Goal: Task Accomplishment & Management: Manage account settings

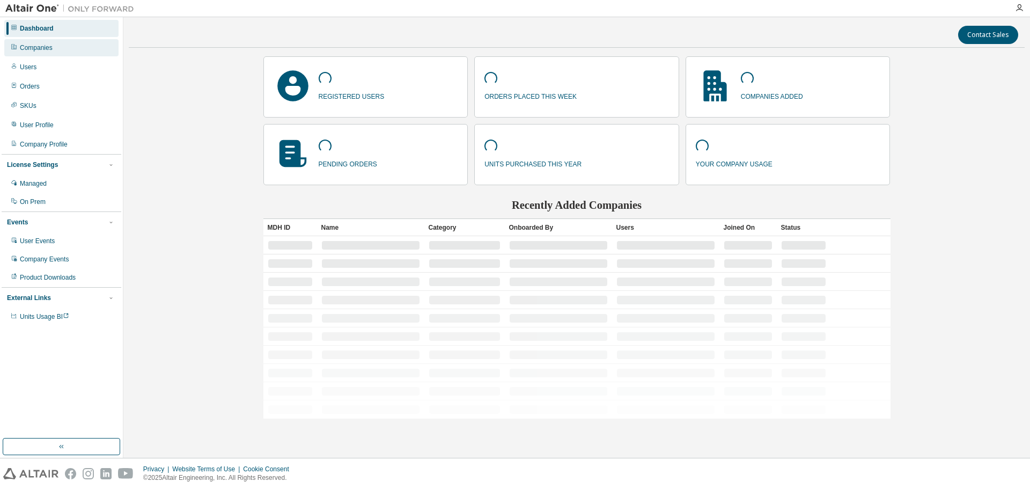
click at [40, 53] on div "Companies" at bounding box center [61, 47] width 114 height 17
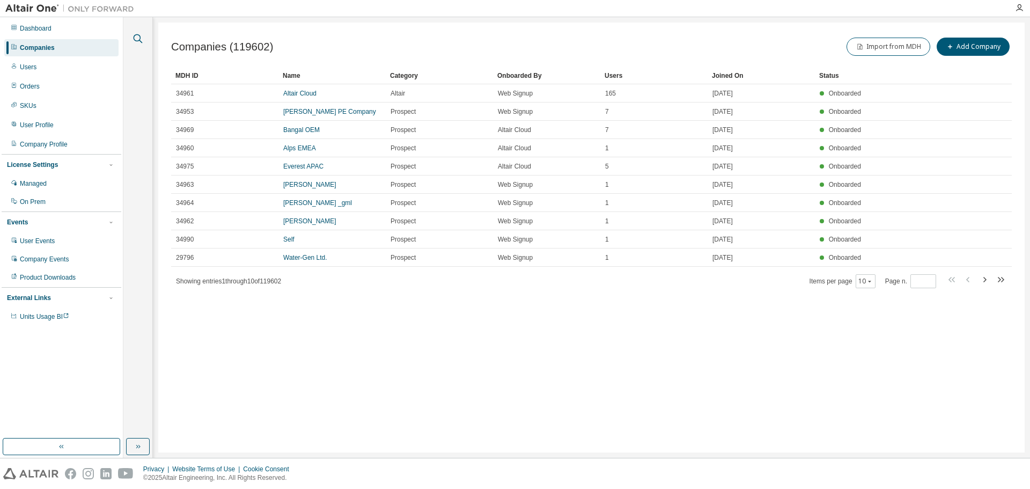
click at [139, 38] on icon "button" at bounding box center [137, 38] width 13 height 13
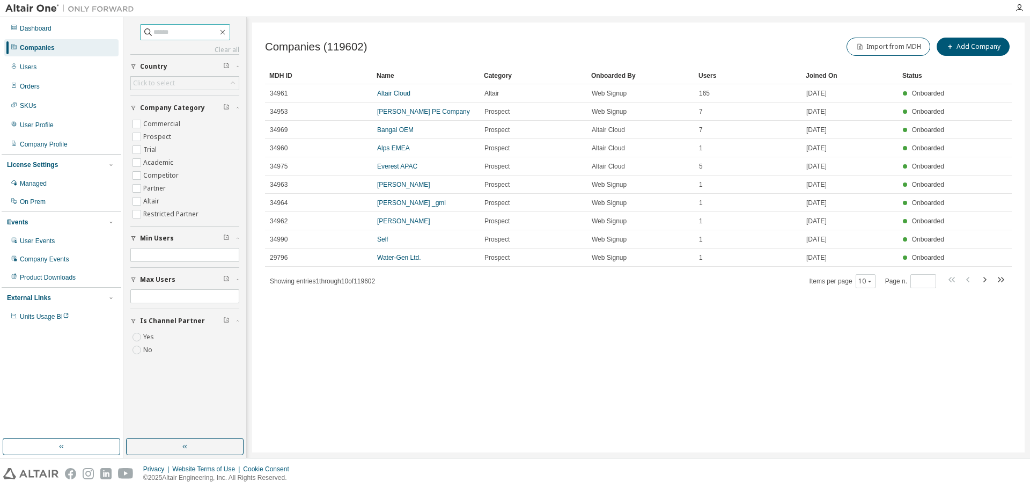
click at [177, 30] on input "text" at bounding box center [185, 32] width 64 height 11
paste input "**********"
type input "**********"
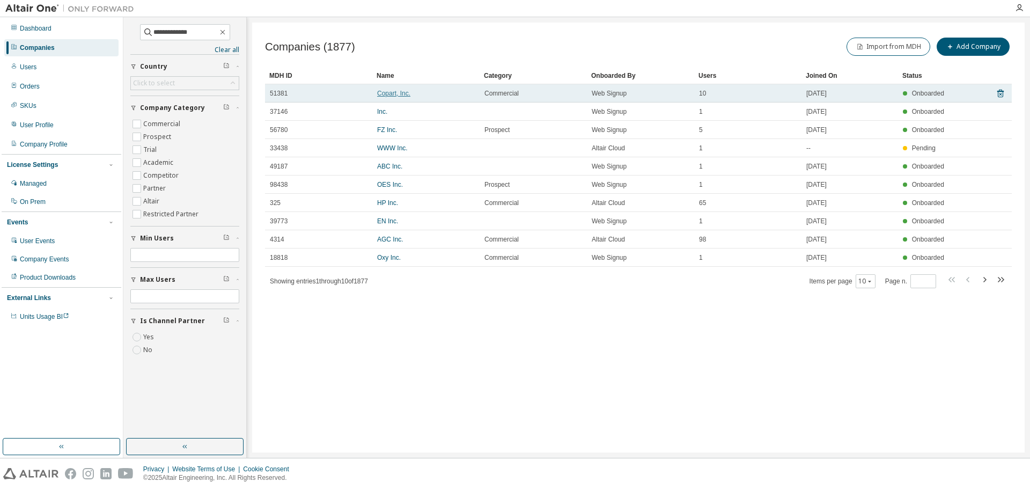
click at [387, 94] on link "Copart, Inc." at bounding box center [393, 94] width 33 height 8
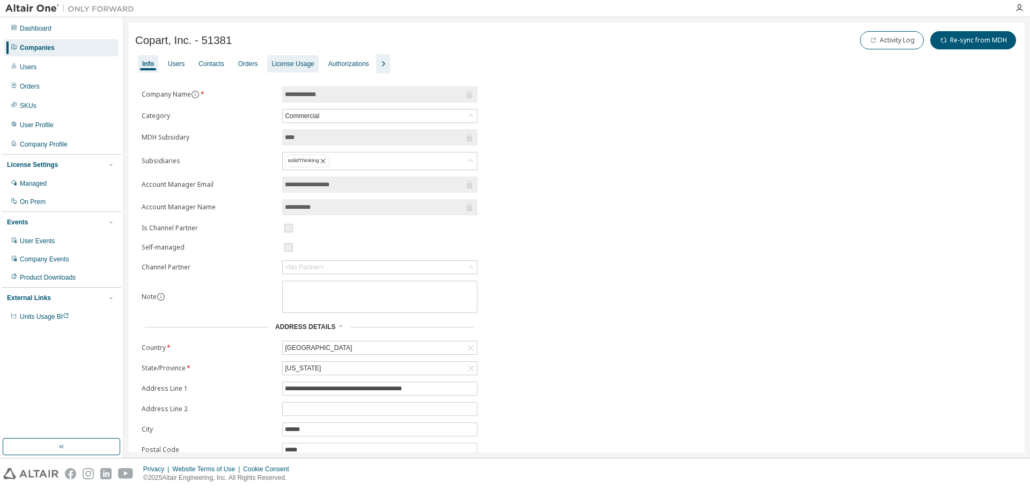
click at [297, 59] on div "License Usage" at bounding box center [292, 63] width 51 height 17
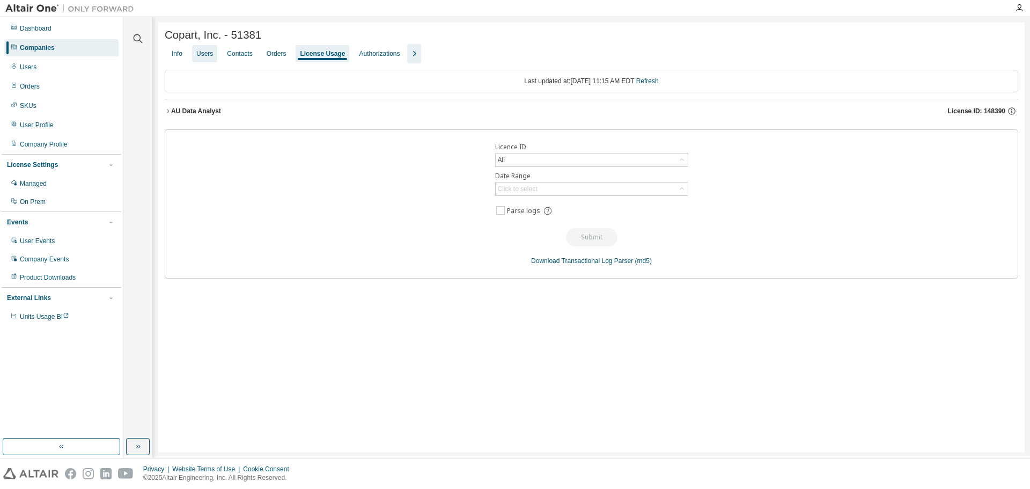
click at [205, 57] on div "Users" at bounding box center [204, 53] width 17 height 9
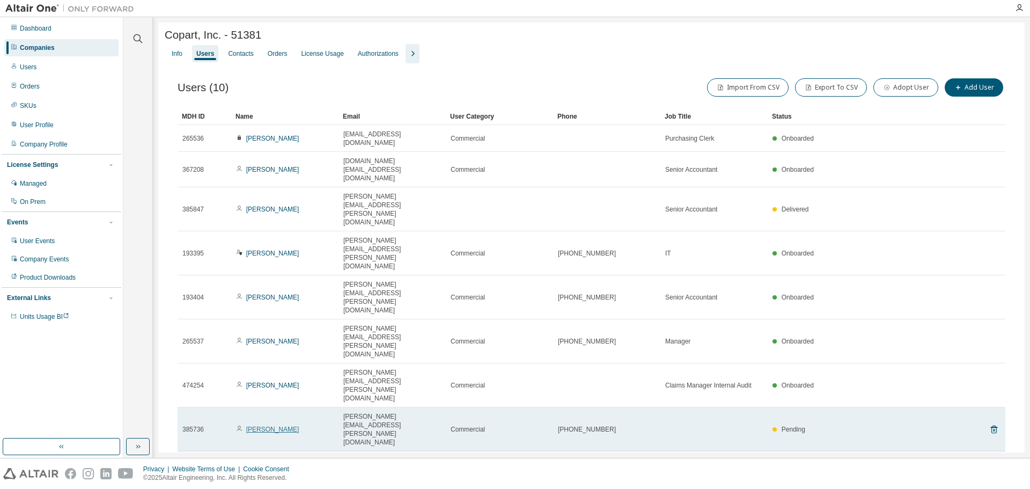
click at [283, 425] on link "[PERSON_NAME]" at bounding box center [272, 429] width 53 height 8
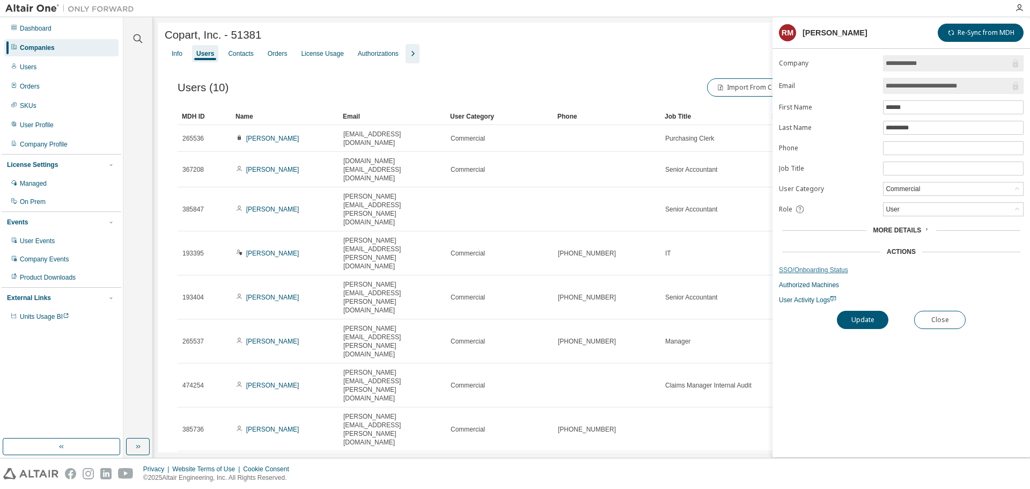
click at [799, 267] on link "SSO/Onboarding Status" at bounding box center [901, 270] width 245 height 9
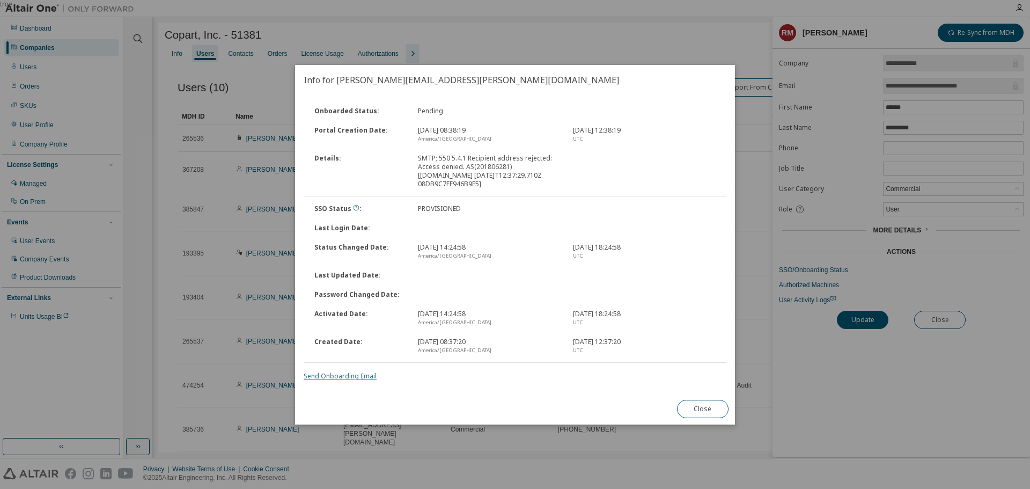
click at [339, 380] on link "Send Onboarding Email" at bounding box center [340, 375] width 73 height 9
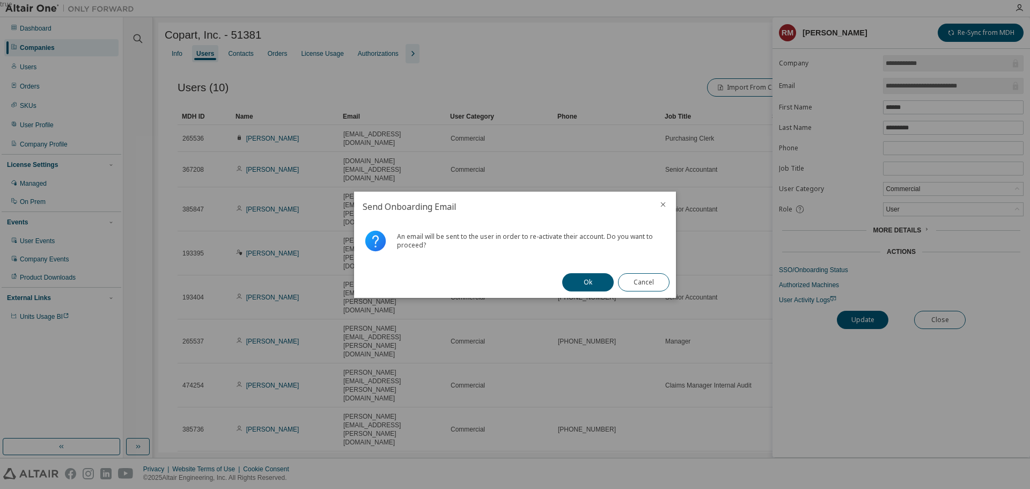
drag, startPoint x: 583, startPoint y: 284, endPoint x: 593, endPoint y: 279, distance: 11.0
click at [590, 282] on button "Ok" at bounding box center [588, 282] width 52 height 18
click at [628, 287] on button "Close" at bounding box center [644, 282] width 52 height 18
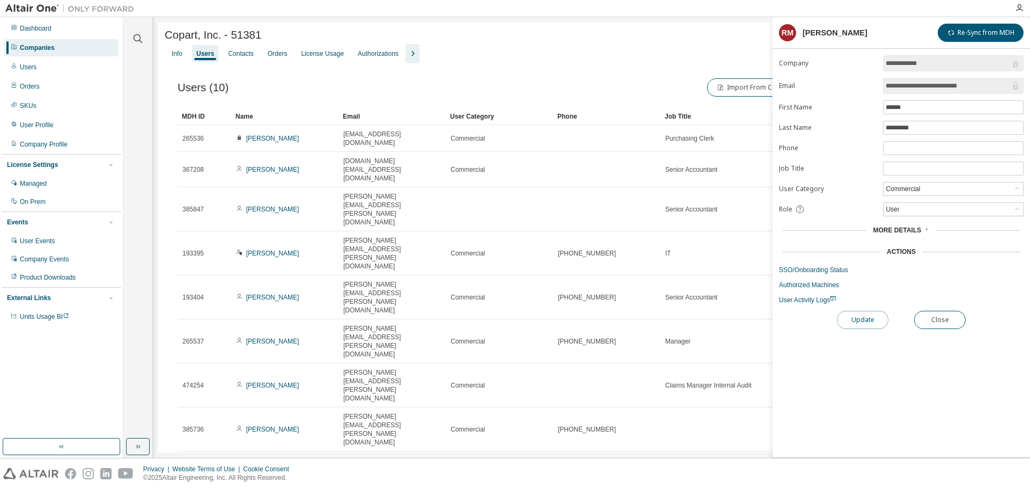
click at [864, 321] on button "Update" at bounding box center [863, 320] width 52 height 18
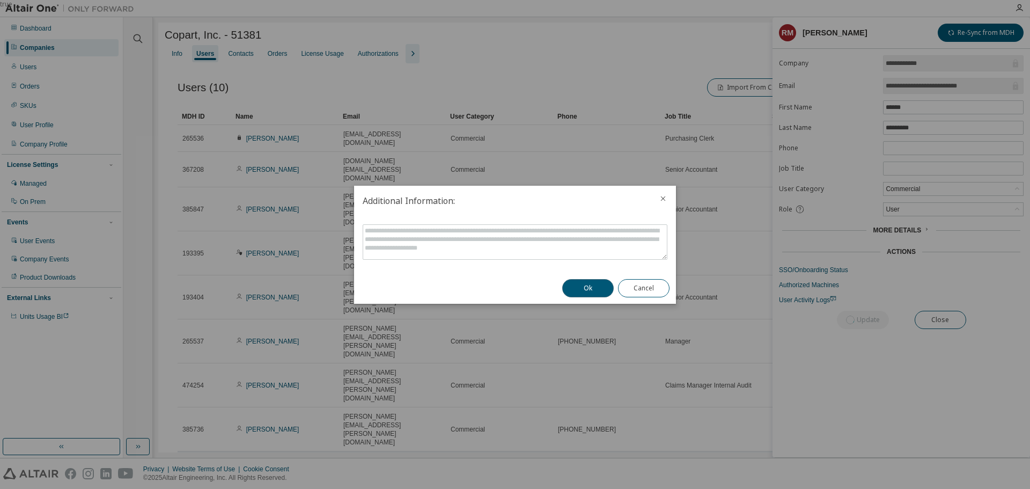
drag, startPoint x: 594, startPoint y: 291, endPoint x: 439, endPoint y: 291, distance: 154.5
click at [594, 291] on button "Ok" at bounding box center [588, 288] width 52 height 18
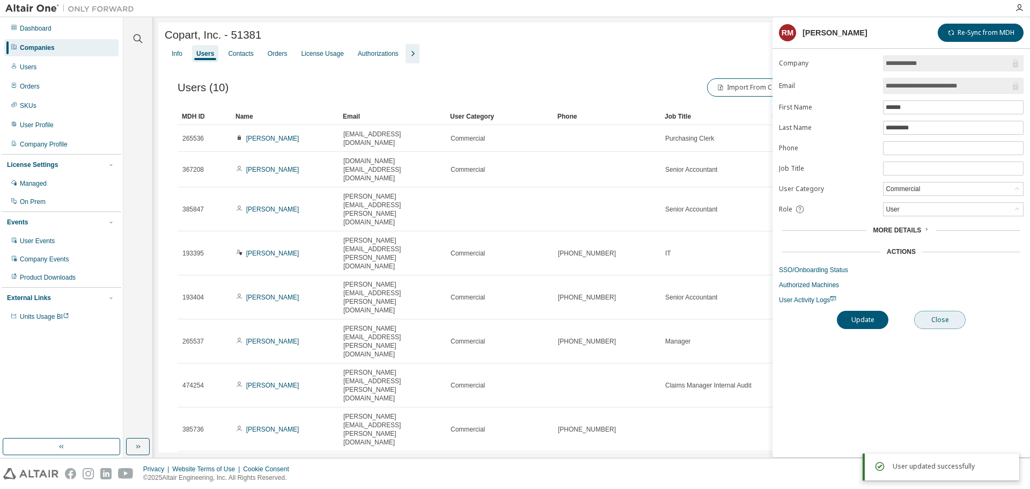
click at [958, 326] on button "Close" at bounding box center [940, 320] width 52 height 18
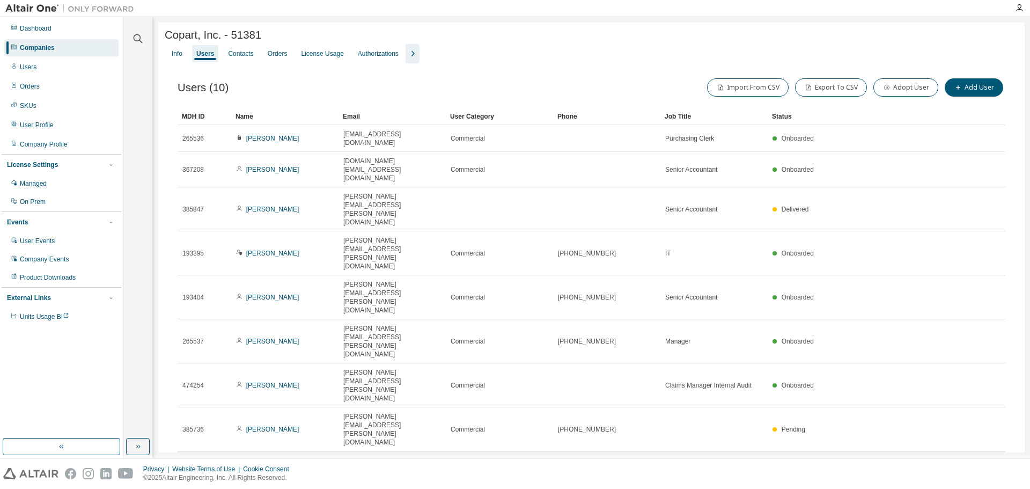
click at [274, 469] on link "[PERSON_NAME]" at bounding box center [272, 473] width 53 height 8
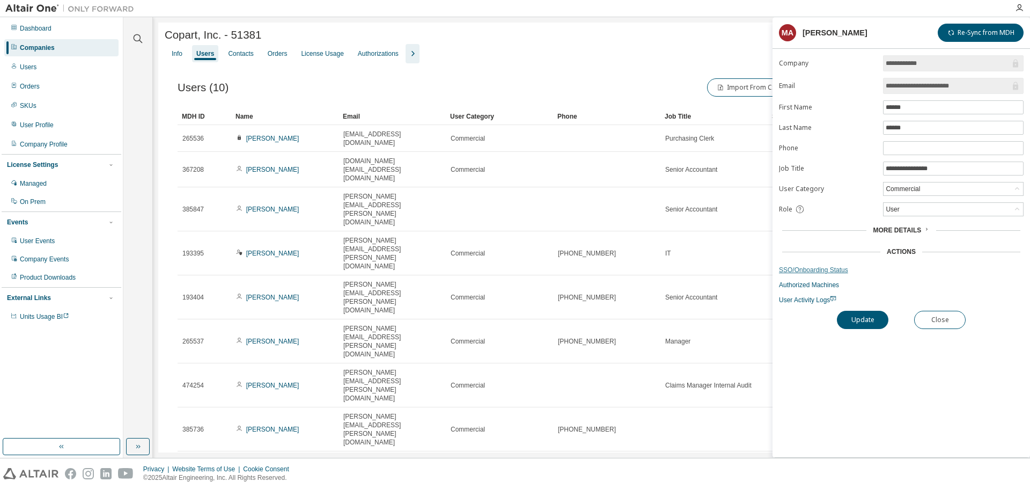
click at [793, 269] on link "SSO/Onboarding Status" at bounding box center [901, 270] width 245 height 9
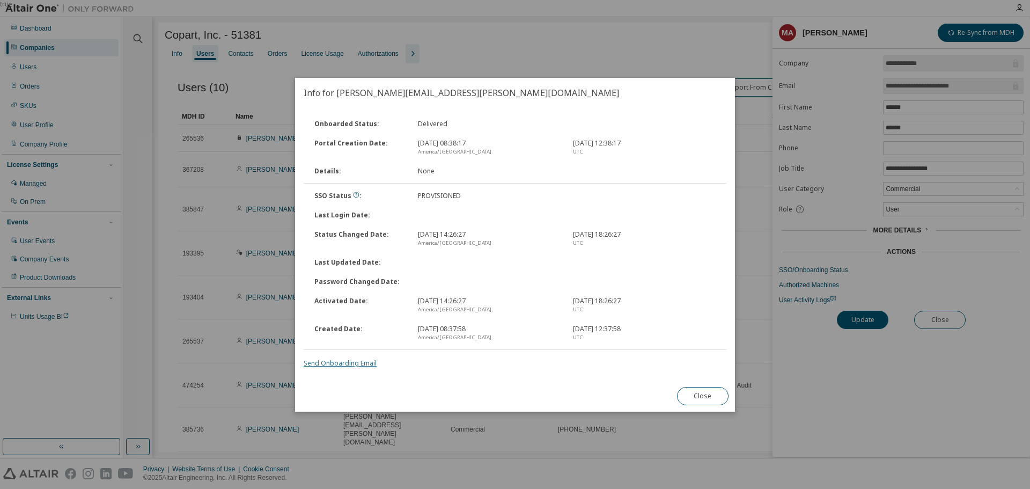
click at [310, 364] on link "Send Onboarding Email" at bounding box center [340, 362] width 73 height 9
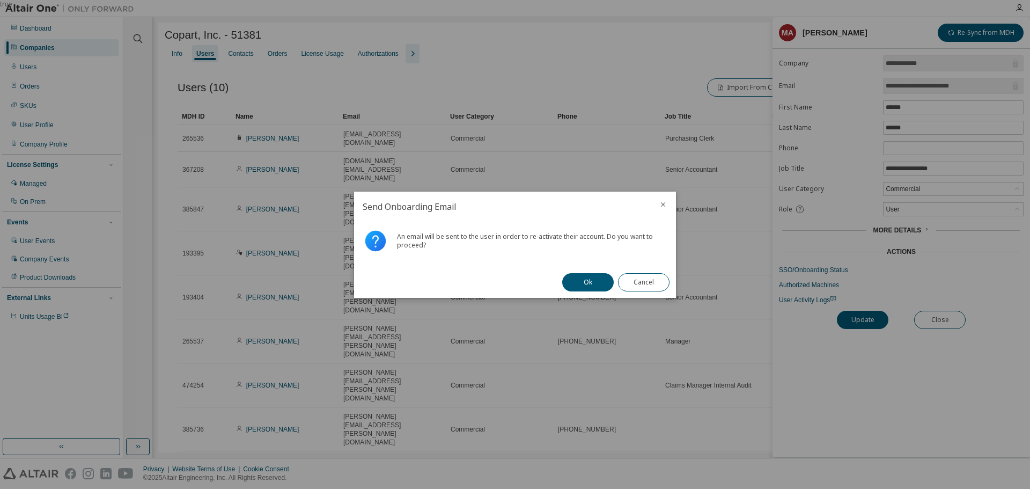
click at [587, 281] on button "Ok" at bounding box center [588, 282] width 52 height 18
click at [656, 283] on button "Close" at bounding box center [644, 282] width 52 height 18
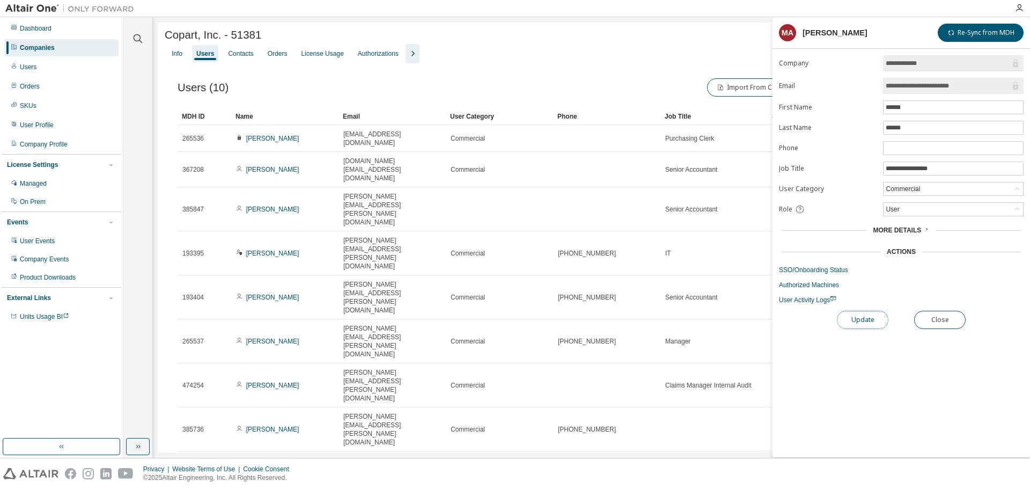
click at [873, 322] on button "Update" at bounding box center [863, 320] width 52 height 18
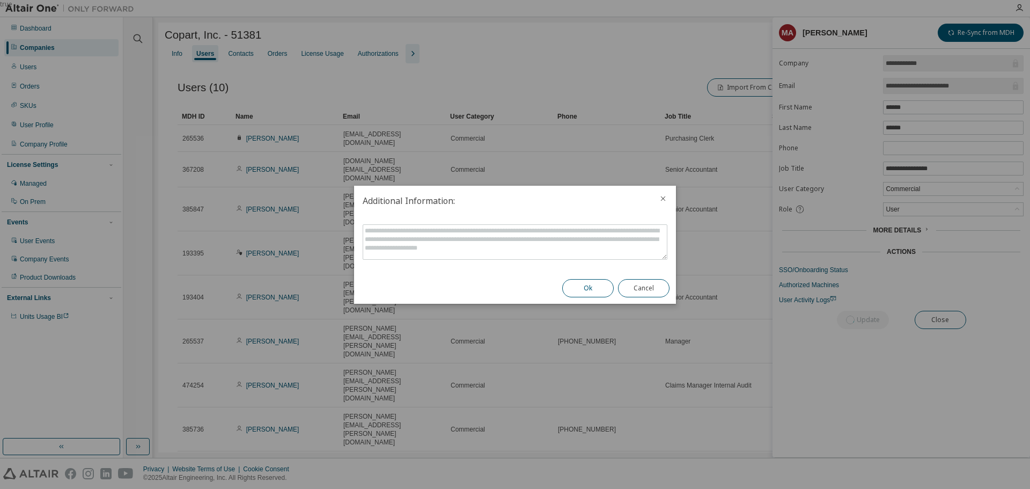
click at [592, 291] on button "Ok" at bounding box center [588, 288] width 52 height 18
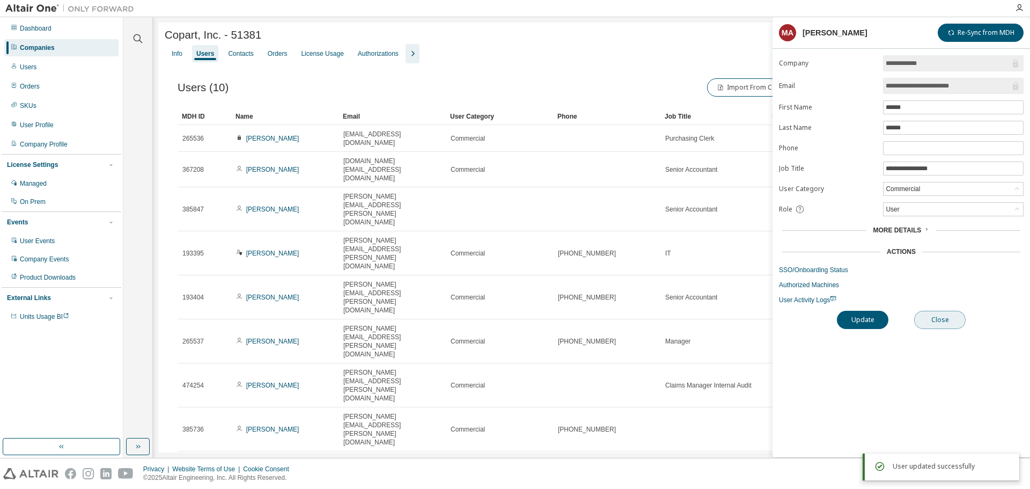
click at [942, 319] on button "Close" at bounding box center [940, 320] width 52 height 18
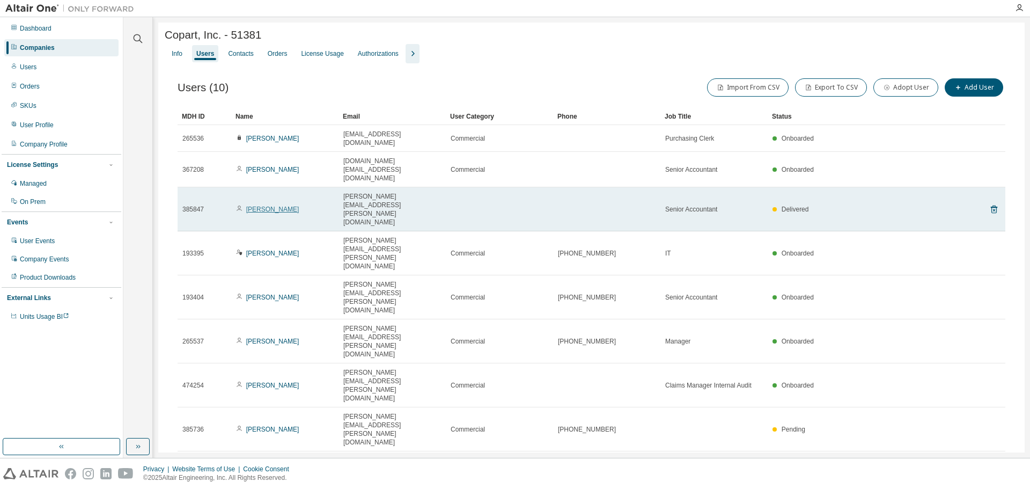
click at [263, 205] on link "[PERSON_NAME]" at bounding box center [272, 209] width 53 height 8
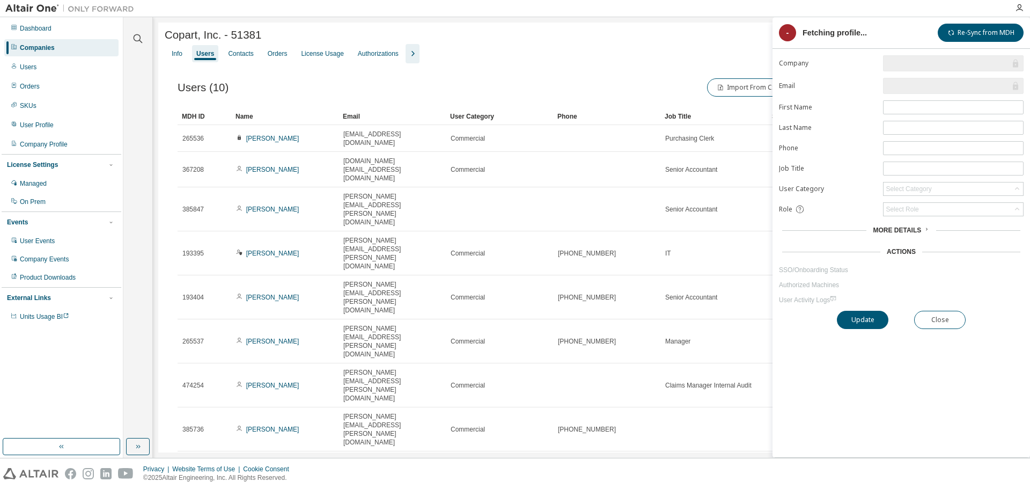
click at [790, 273] on link "SSO/Onboarding Status" at bounding box center [901, 270] width 245 height 9
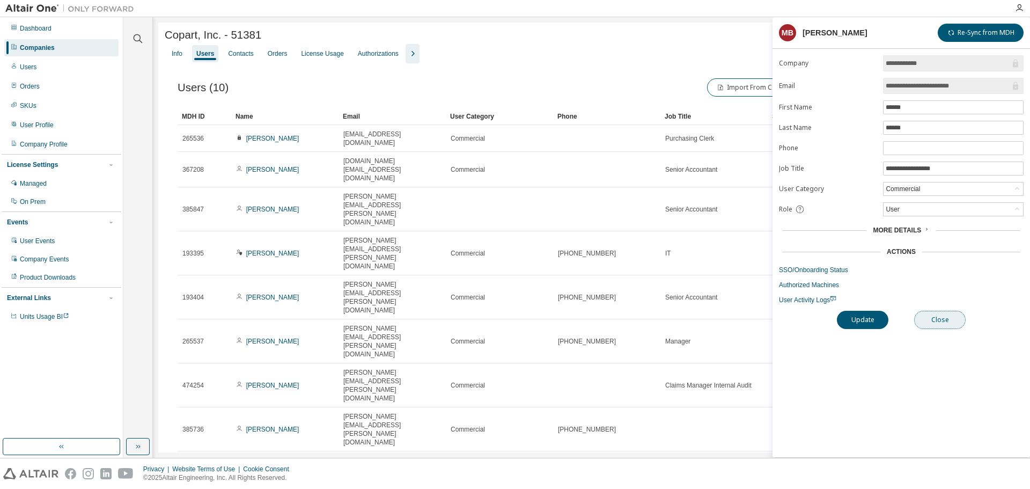
click at [955, 320] on button "Close" at bounding box center [940, 320] width 52 height 18
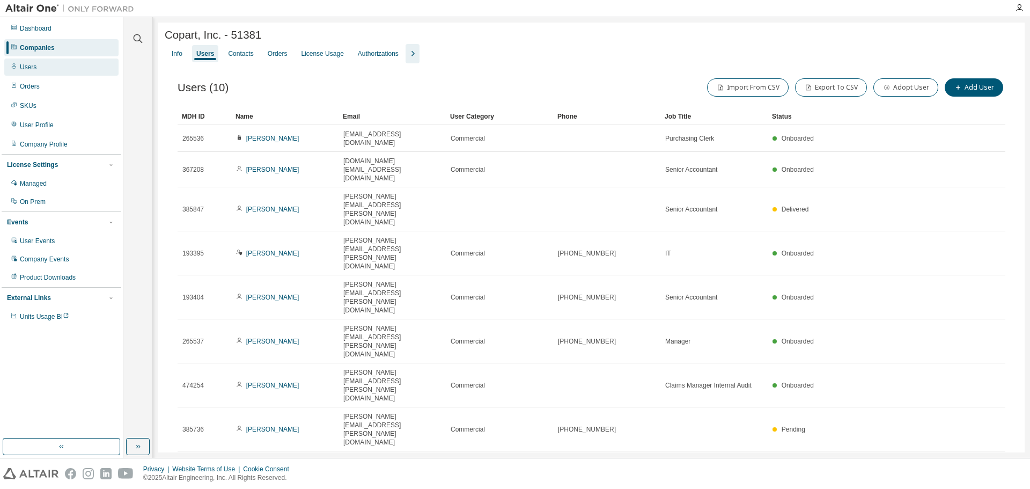
click at [61, 68] on div "Users" at bounding box center [61, 66] width 114 height 17
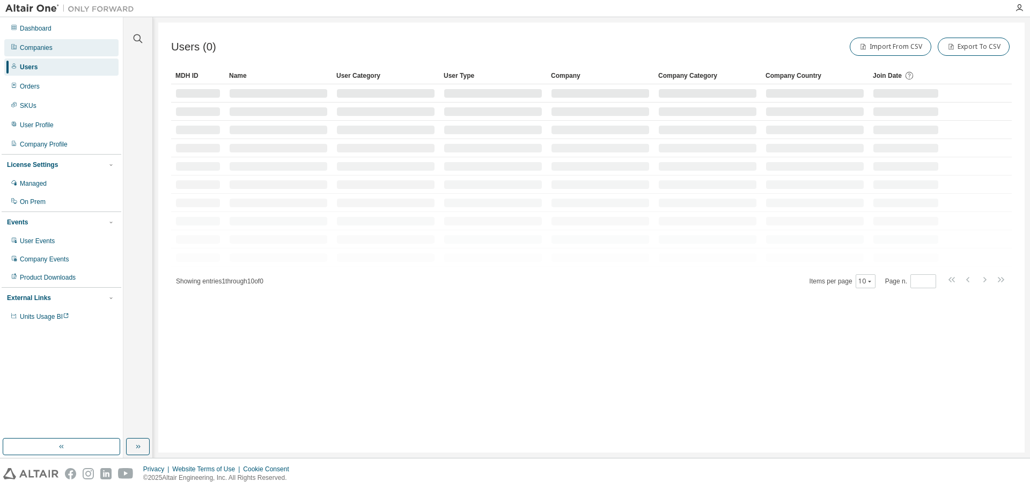
click at [58, 47] on div "Companies" at bounding box center [61, 47] width 114 height 17
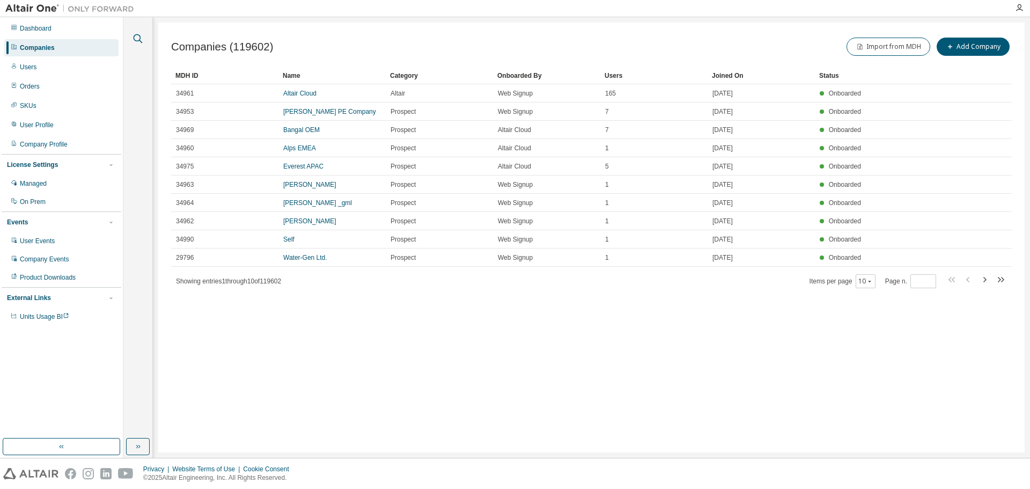
click at [135, 34] on icon "button" at bounding box center [137, 38] width 13 height 13
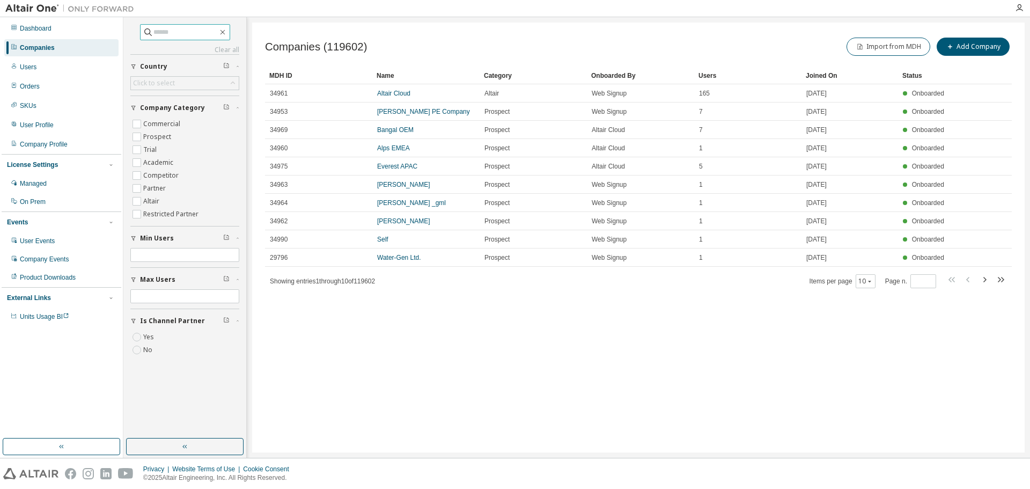
drag, startPoint x: 168, startPoint y: 39, endPoint x: 172, endPoint y: 34, distance: 6.5
click at [170, 36] on span at bounding box center [185, 32] width 90 height 16
click at [172, 34] on input "text" at bounding box center [185, 32] width 64 height 11
paste input "**********"
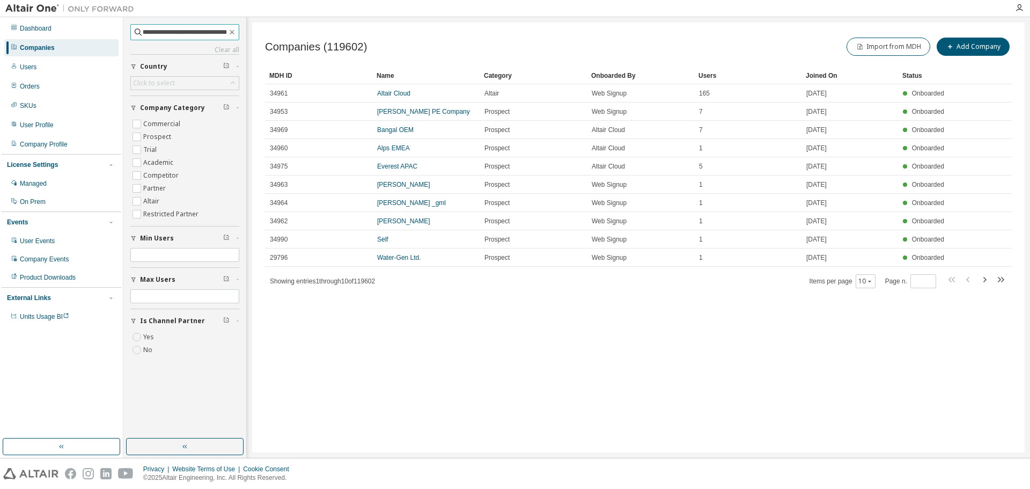
type input "**********"
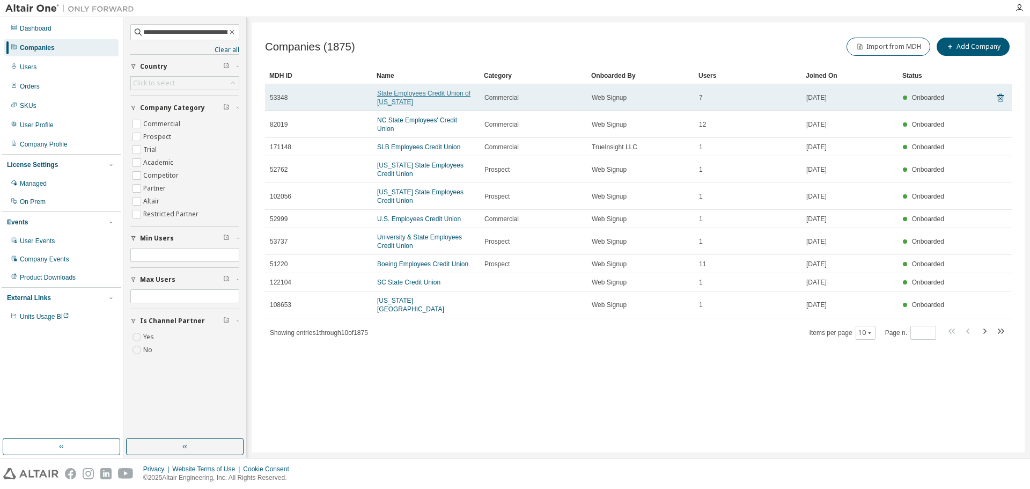
click at [415, 90] on link "State Employees Credit Union of [US_STATE]" at bounding box center [423, 98] width 93 height 16
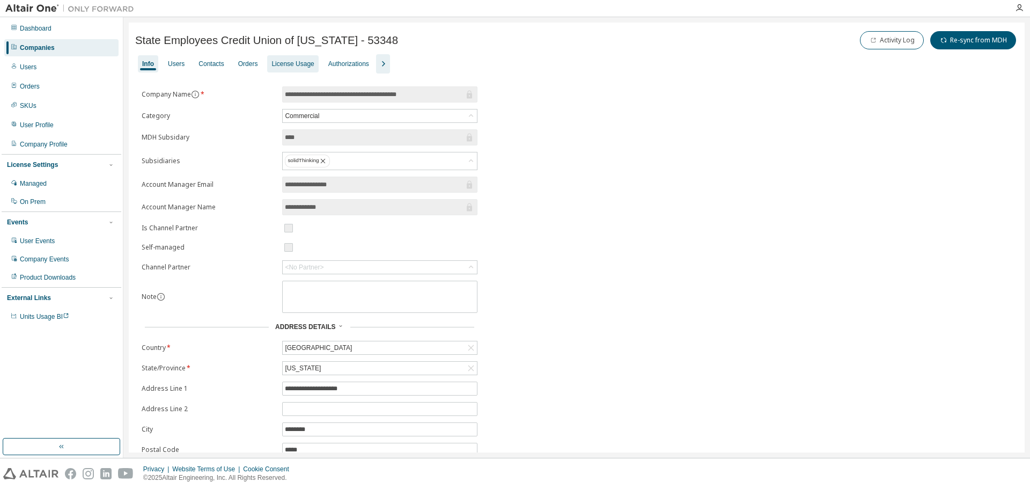
click at [289, 63] on div "License Usage" at bounding box center [292, 64] width 42 height 9
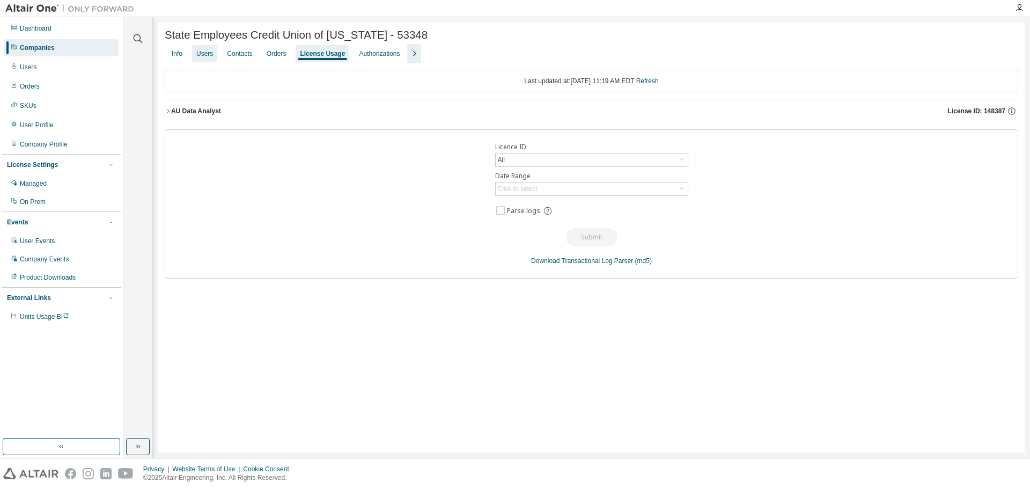
click at [209, 57] on div "Users" at bounding box center [204, 53] width 17 height 9
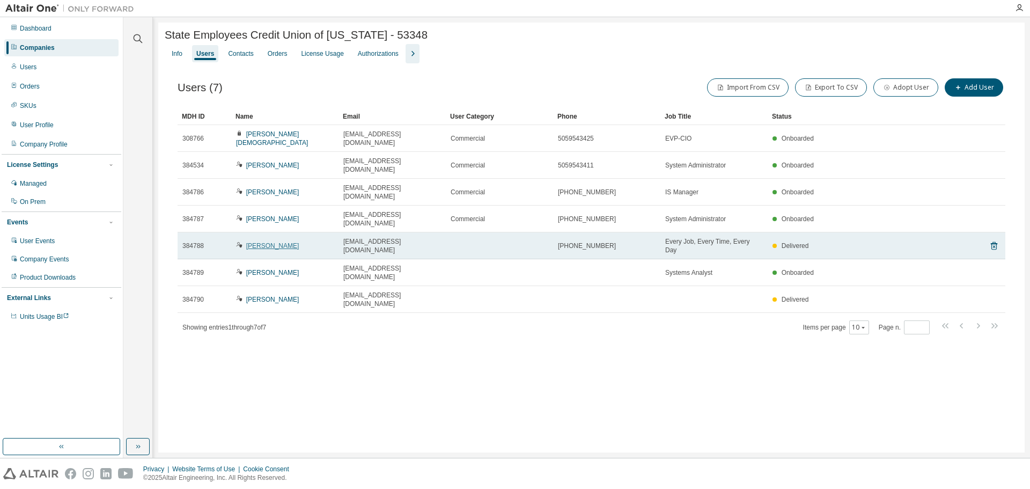
click at [277, 242] on link "[PERSON_NAME]" at bounding box center [272, 246] width 53 height 8
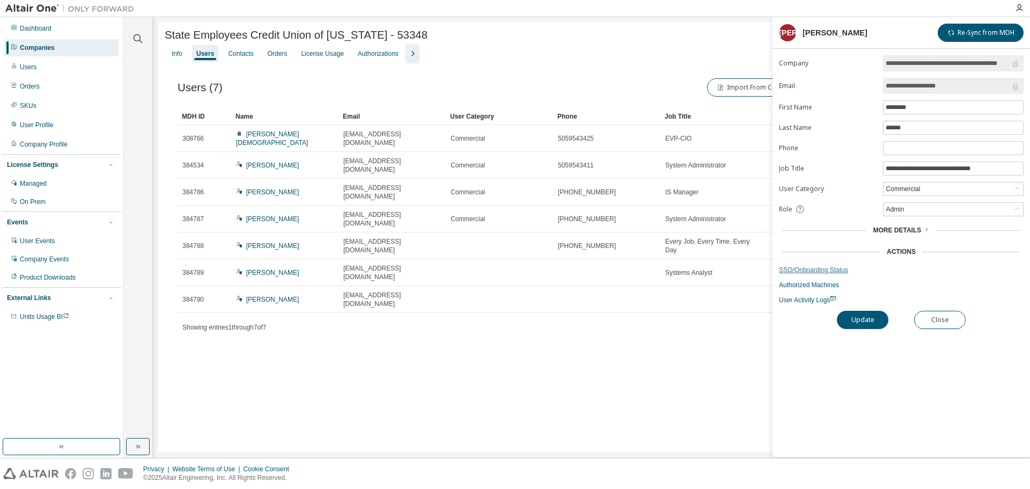
click at [812, 270] on link "SSO/Onboarding Status" at bounding box center [901, 270] width 245 height 9
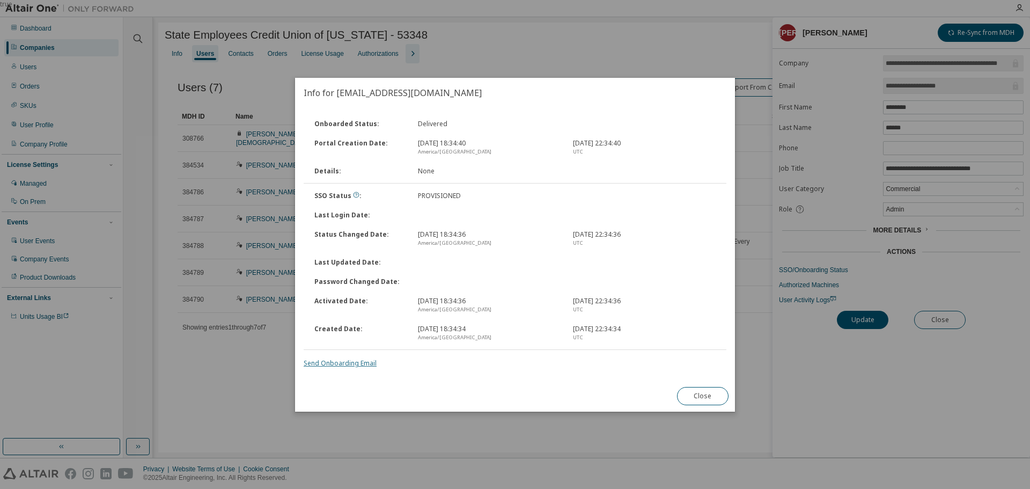
click at [352, 363] on link "Send Onboarding Email" at bounding box center [340, 362] width 73 height 9
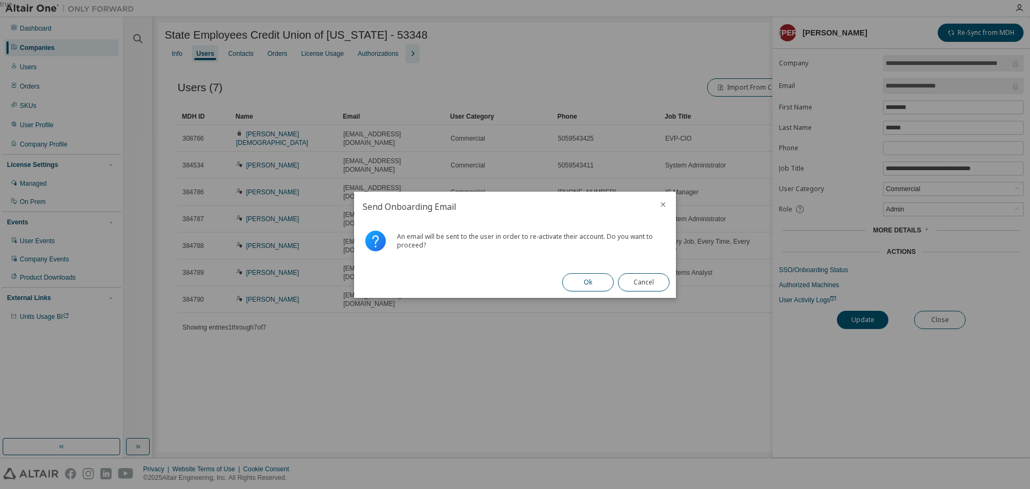
click at [587, 279] on button "Ok" at bounding box center [588, 282] width 52 height 18
click at [650, 276] on button "Close" at bounding box center [644, 282] width 52 height 18
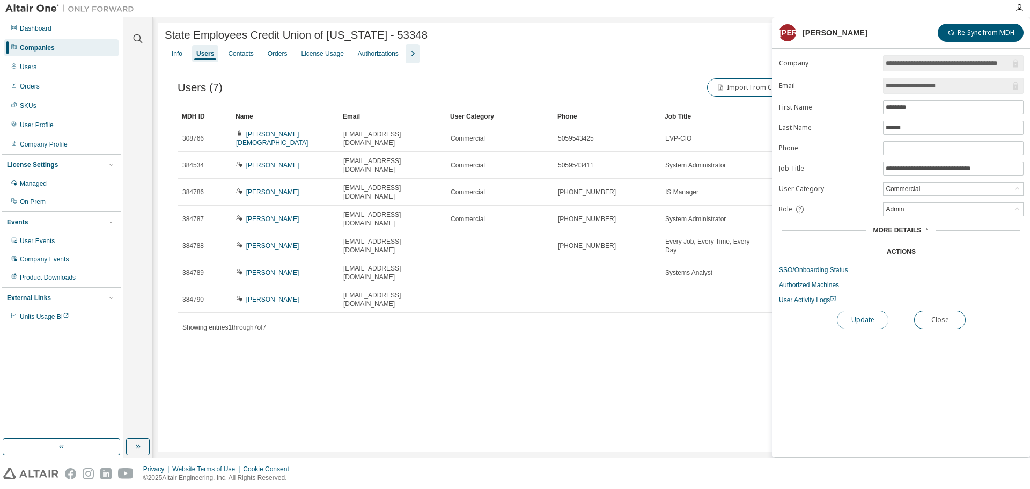
click at [861, 317] on button "Update" at bounding box center [863, 320] width 52 height 18
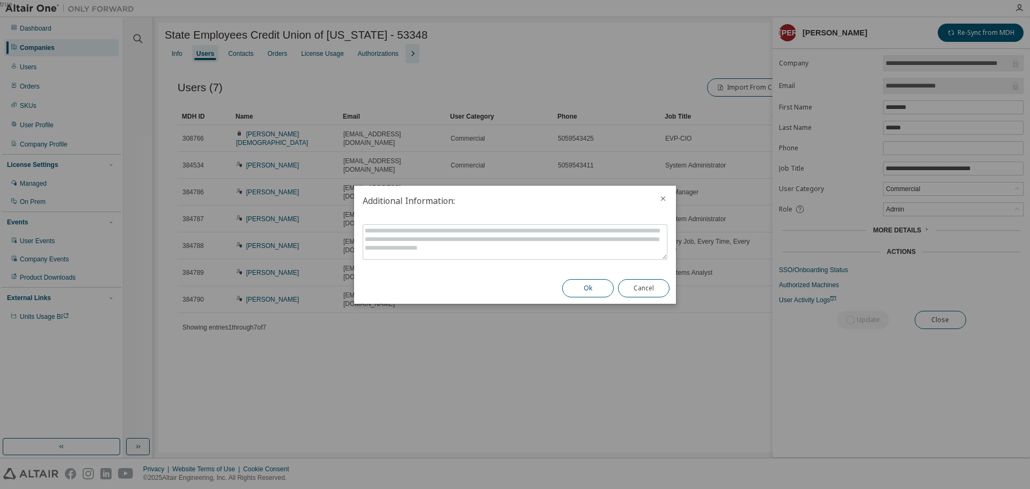
click at [582, 286] on button "Ok" at bounding box center [588, 288] width 52 height 18
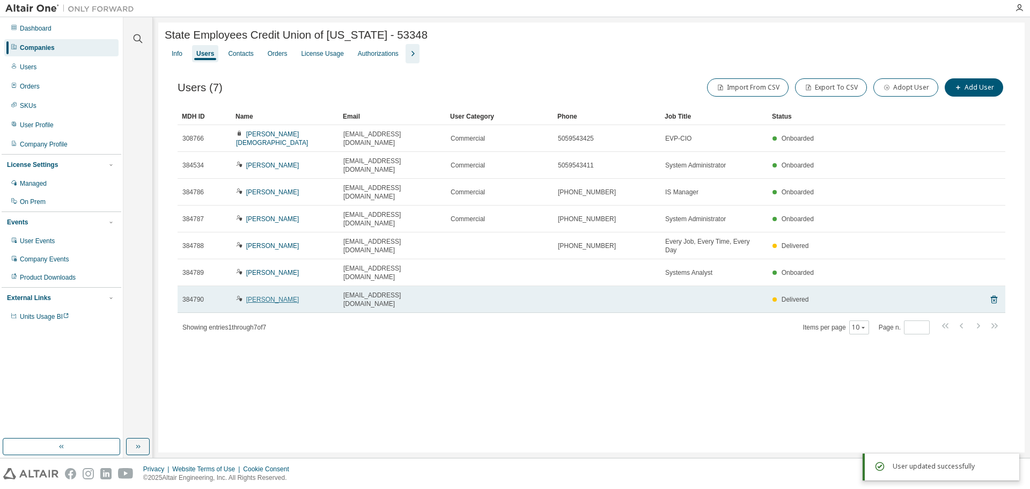
click at [267, 296] on link "[PERSON_NAME]" at bounding box center [272, 300] width 53 height 8
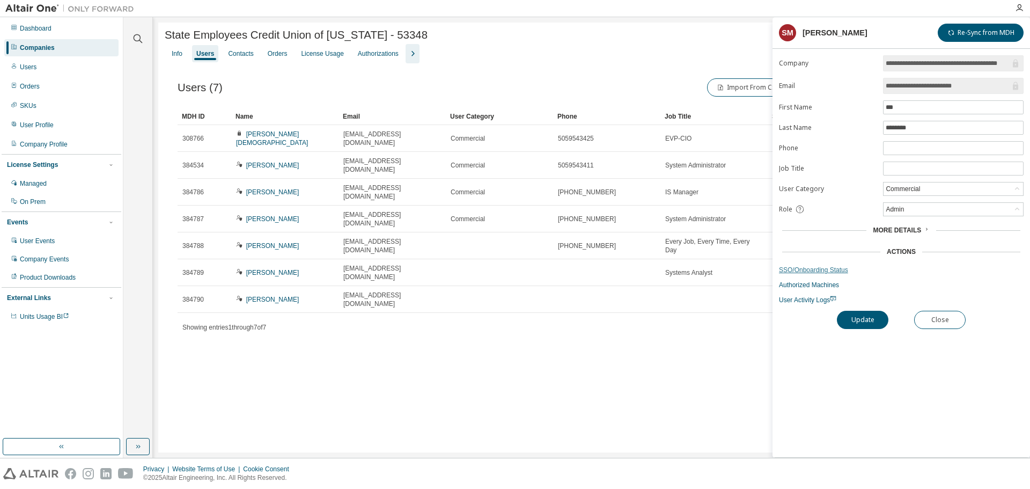
click at [793, 270] on link "SSO/Onboarding Status" at bounding box center [901, 270] width 245 height 9
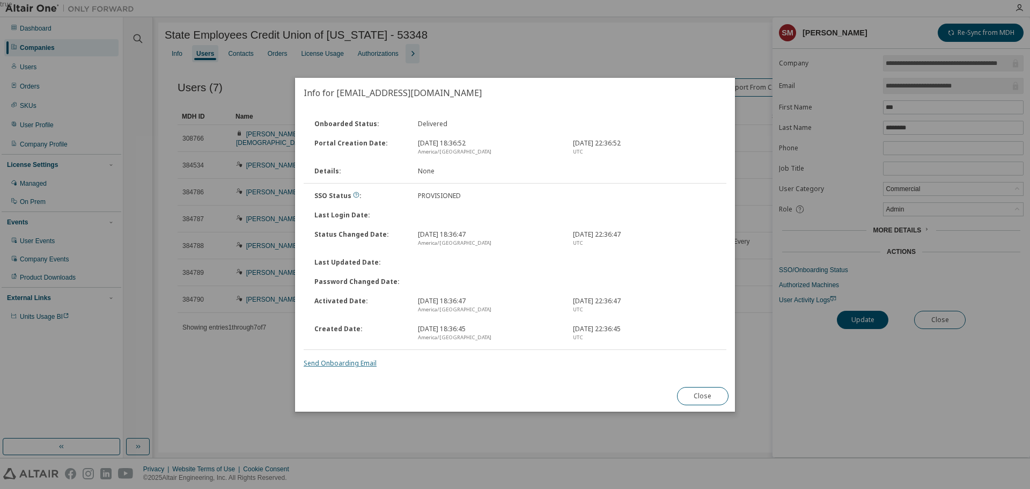
click at [351, 361] on link "Send Onboarding Email" at bounding box center [340, 362] width 73 height 9
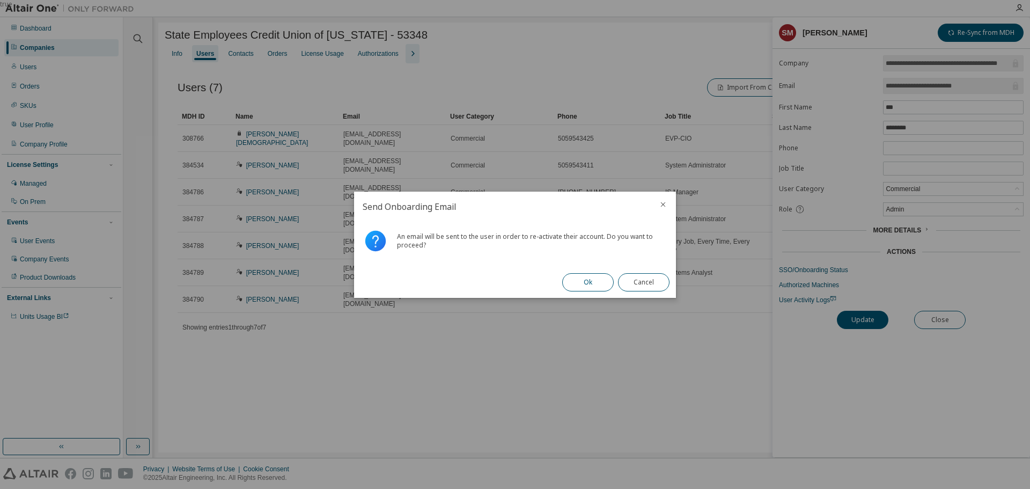
click at [579, 276] on button "Ok" at bounding box center [588, 282] width 52 height 18
click at [657, 281] on button "Close" at bounding box center [644, 282] width 52 height 18
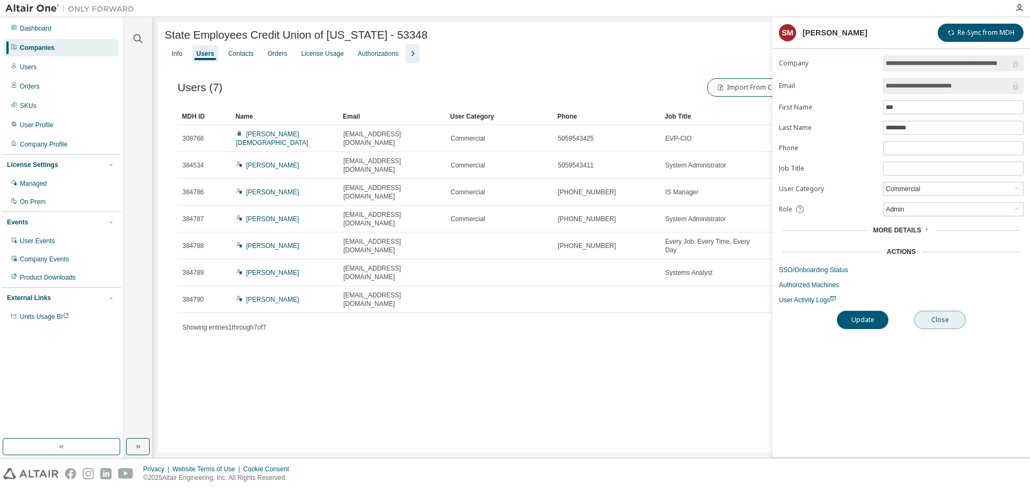
click at [926, 320] on button "Close" at bounding box center [940, 320] width 52 height 18
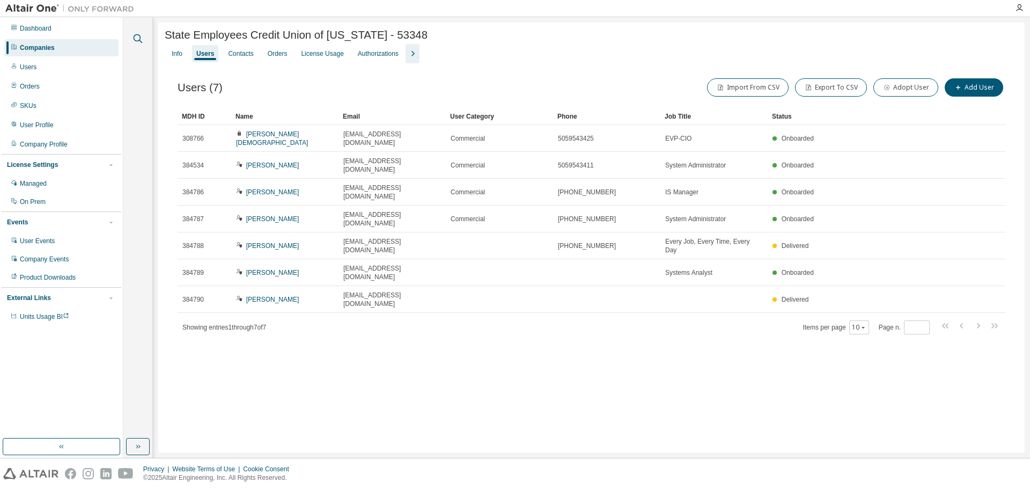
click at [132, 38] on icon "button" at bounding box center [137, 38] width 13 height 13
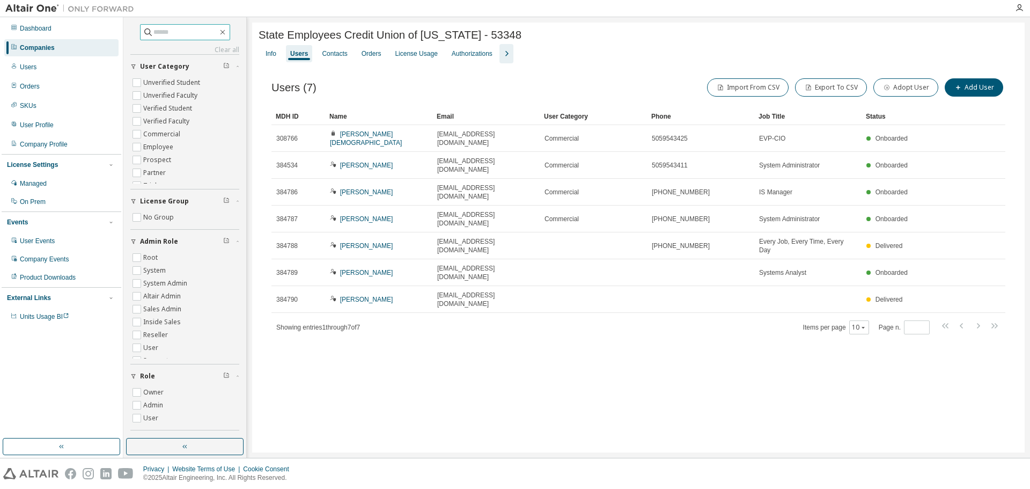
click at [187, 36] on input "text" at bounding box center [185, 32] width 64 height 11
paste input "**********"
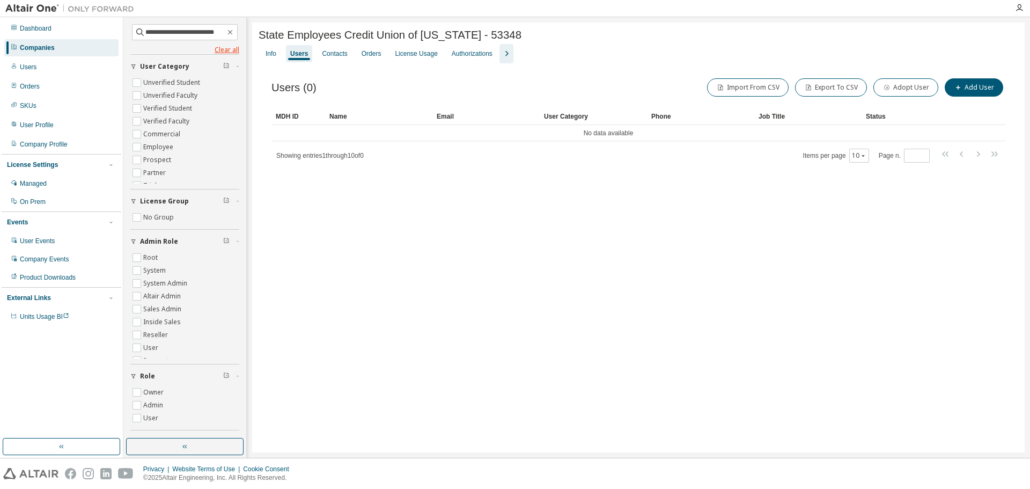
click at [216, 49] on link "Clear all" at bounding box center [184, 50] width 109 height 9
click at [156, 31] on input "**********" at bounding box center [184, 32] width 79 height 11
type input "**********"
click at [47, 62] on div "Users" at bounding box center [61, 66] width 114 height 17
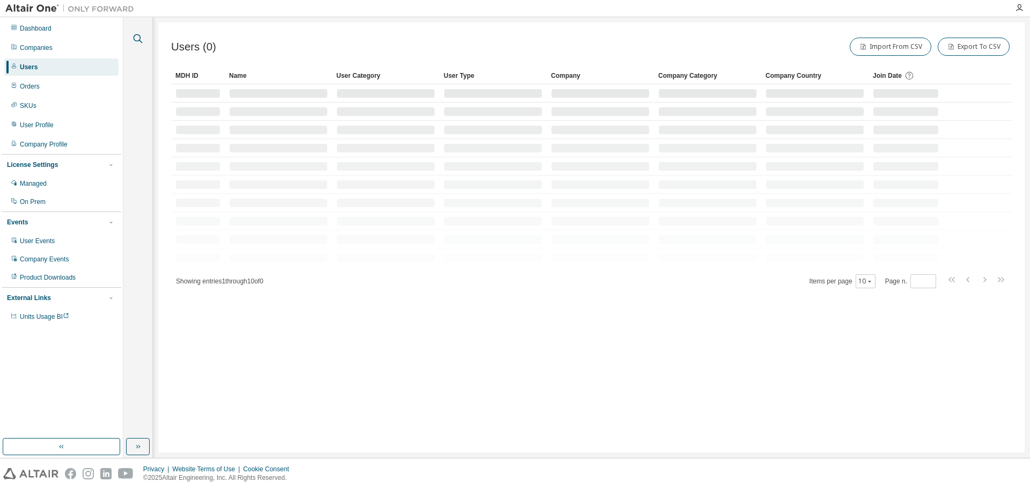
click at [138, 36] on icon "button" at bounding box center [137, 38] width 13 height 13
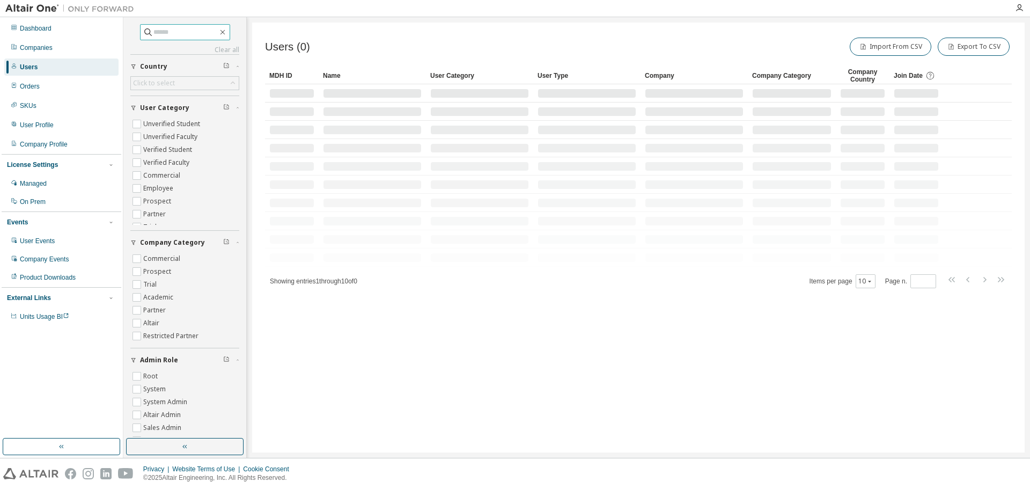
click at [165, 33] on input "text" at bounding box center [185, 32] width 64 height 11
paste input "**********"
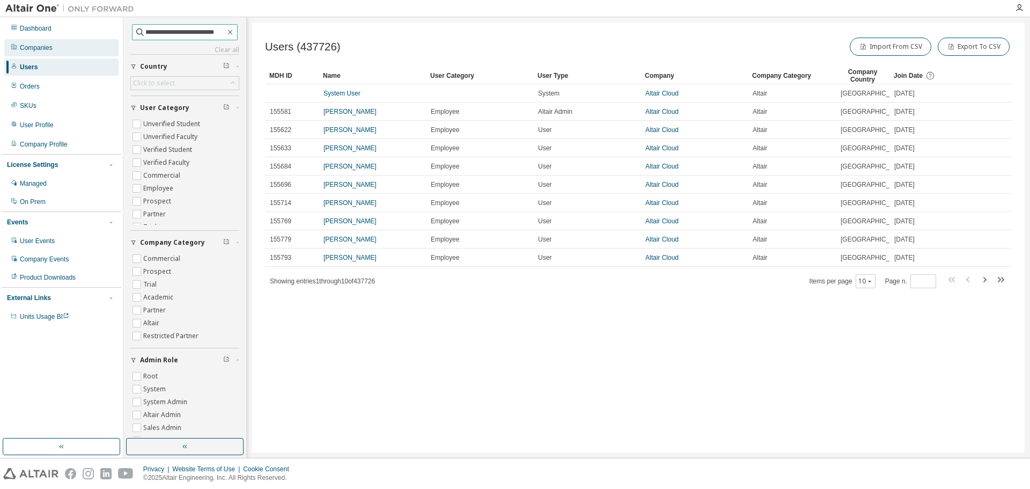
type input "**********"
click at [53, 50] on div "Companies" at bounding box center [61, 47] width 114 height 17
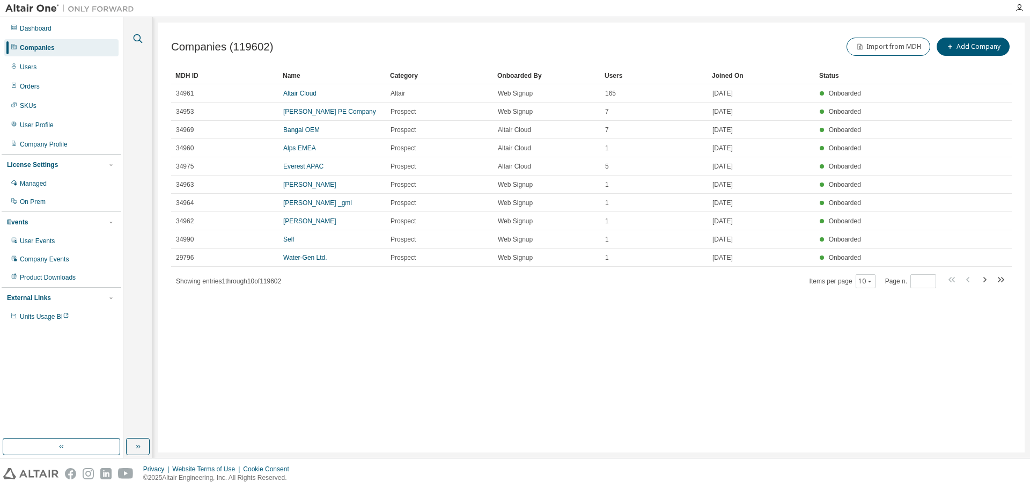
click at [144, 37] on icon "button" at bounding box center [137, 38] width 13 height 13
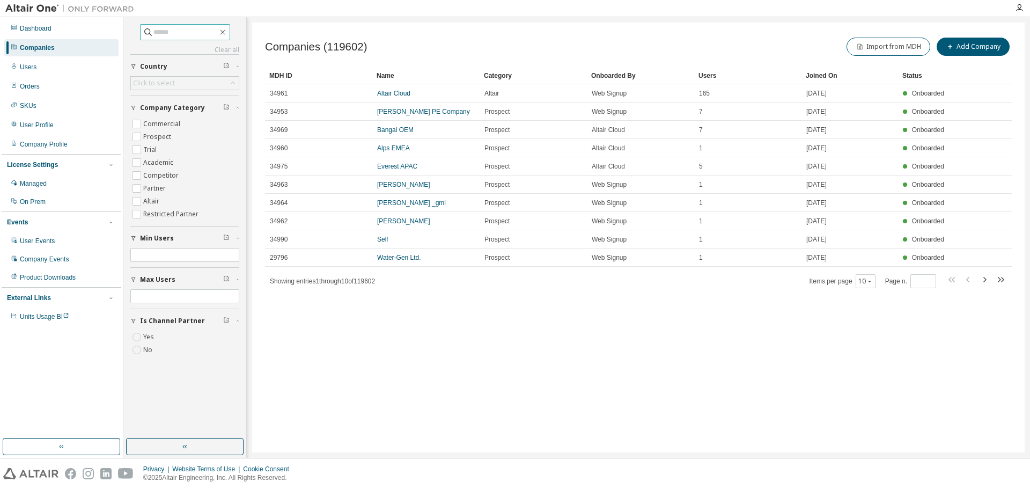
click at [173, 30] on input "text" at bounding box center [185, 32] width 64 height 11
paste input "**********"
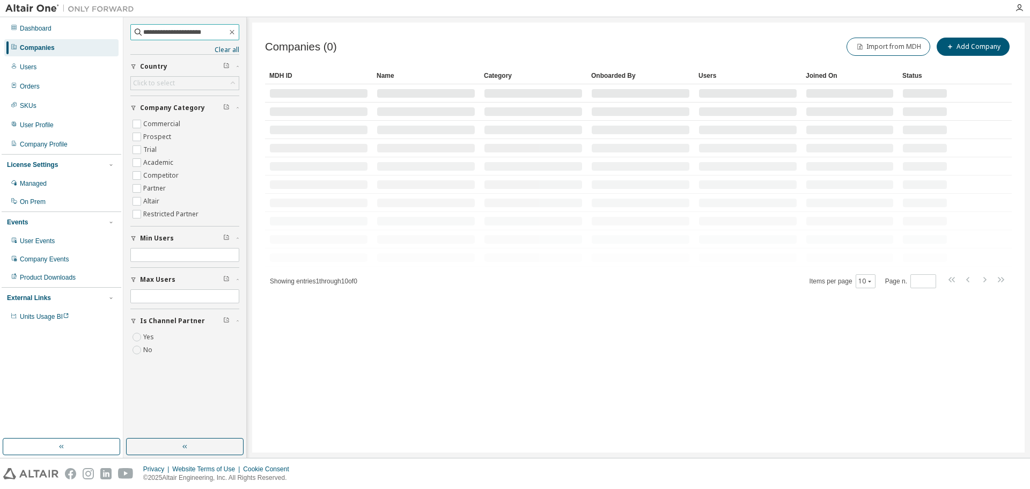
drag, startPoint x: 156, startPoint y: 30, endPoint x: 238, endPoint y: 20, distance: 82.6
click at [156, 29] on input "**********" at bounding box center [185, 32] width 84 height 11
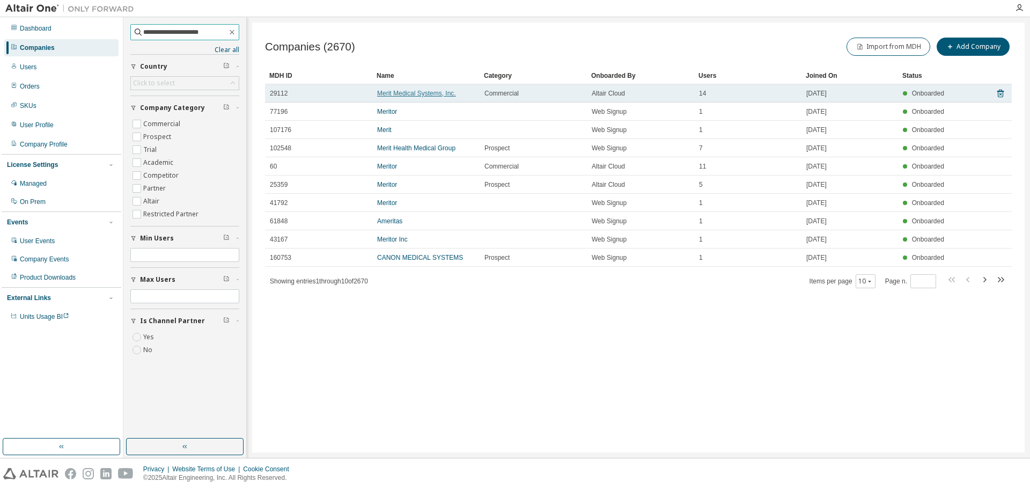
type input "**********"
click at [414, 92] on link "Merit Medical Systems, Inc." at bounding box center [416, 94] width 79 height 8
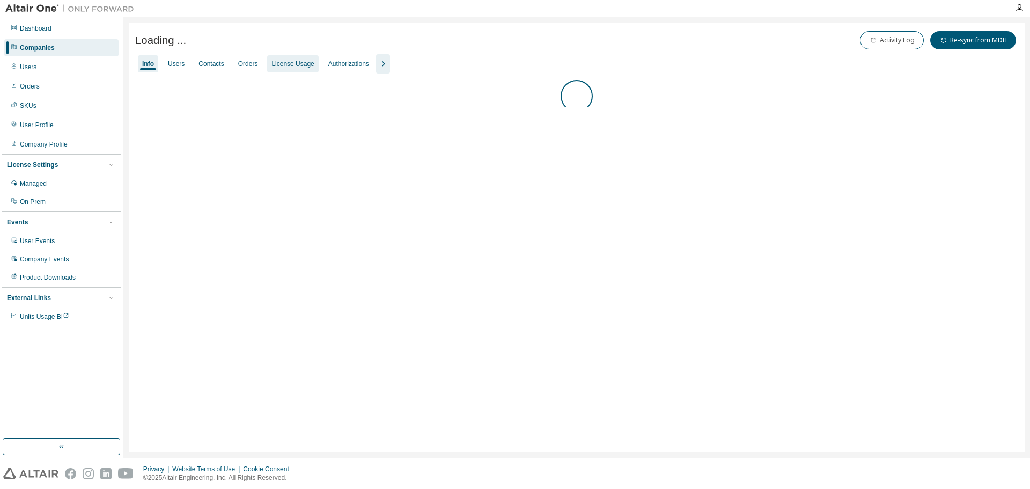
click at [294, 65] on div "License Usage" at bounding box center [292, 64] width 42 height 9
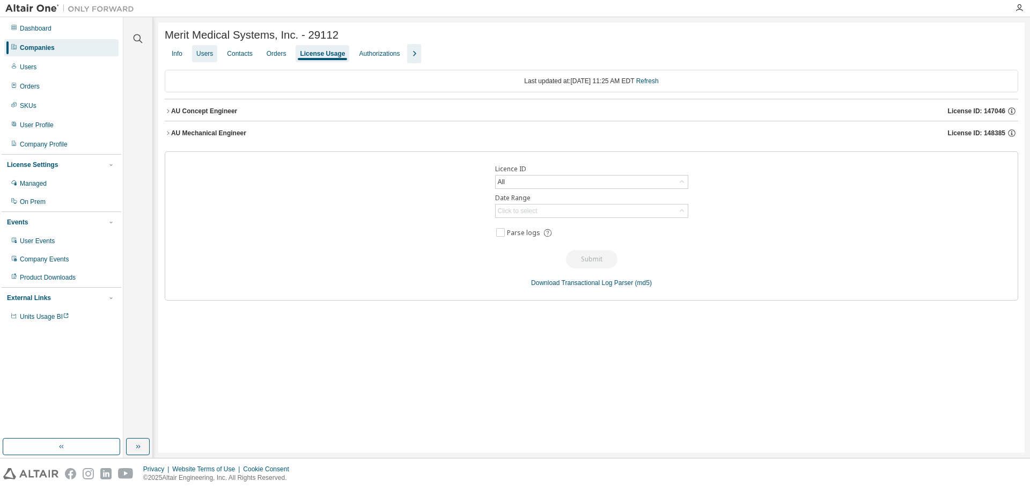
click at [210, 55] on div "Users" at bounding box center [204, 53] width 17 height 9
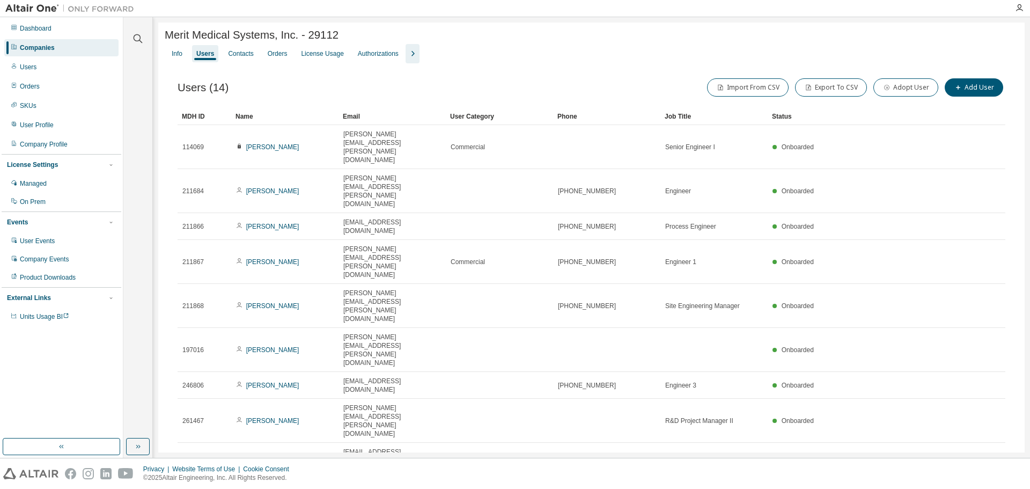
type input "*"
